Goal: Navigation & Orientation: Find specific page/section

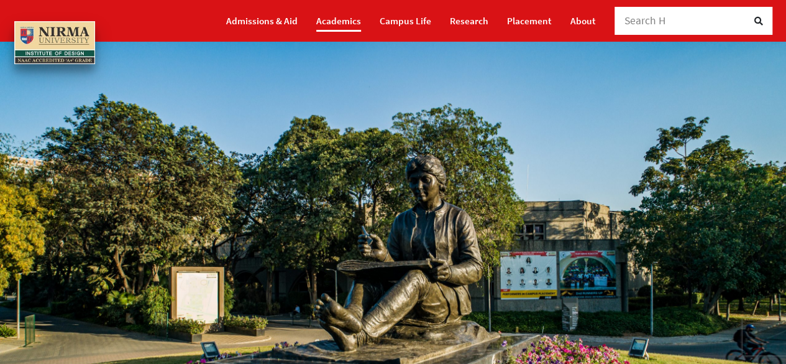
click at [339, 19] on link "Academics" at bounding box center [338, 21] width 45 height 22
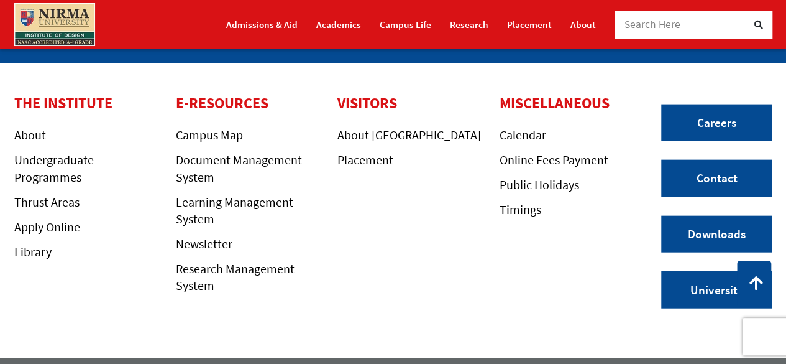
scroll to position [1349, 0]
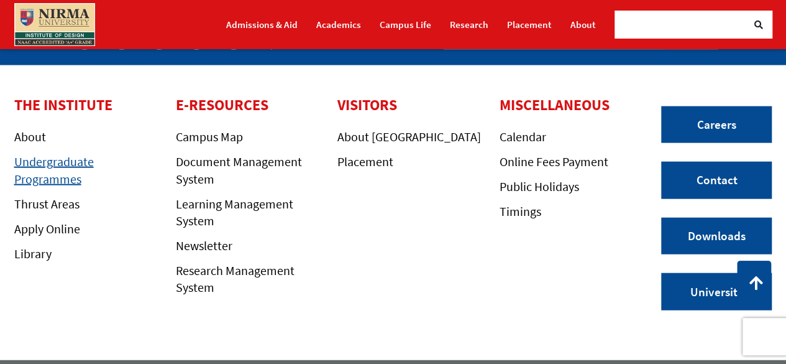
click at [55, 173] on link "Undergraduate Programmes" at bounding box center [54, 170] width 80 height 32
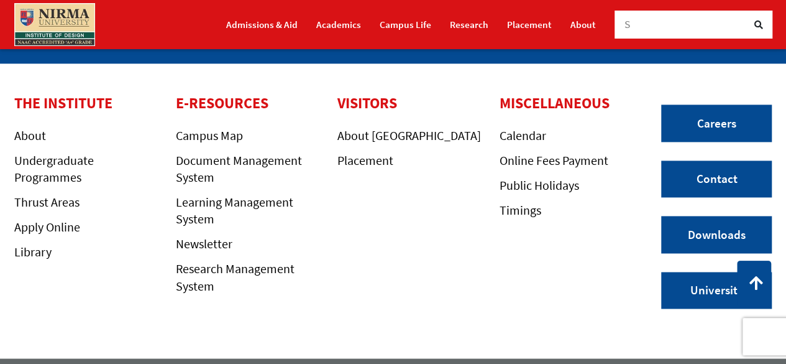
scroll to position [3203, 0]
